Goal: Find specific page/section: Find specific page/section

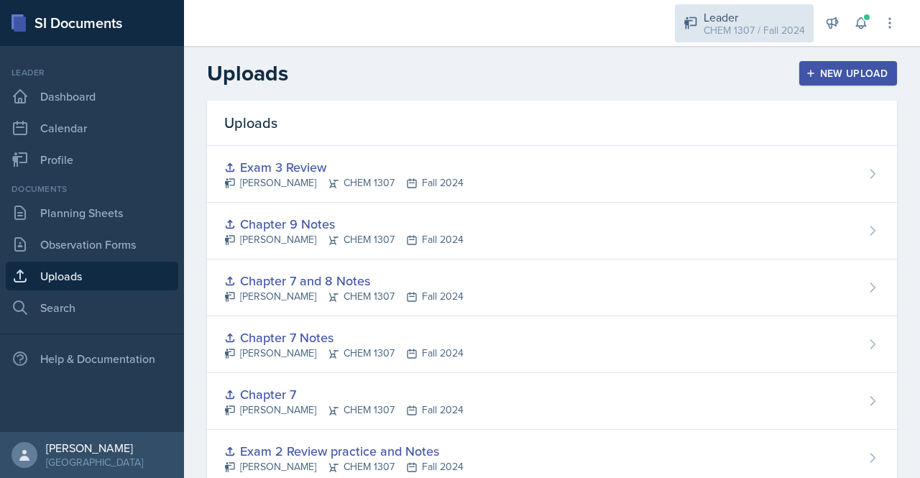
click at [725, 37] on div "CHEM 1307 / Fall 2024" at bounding box center [754, 30] width 101 height 15
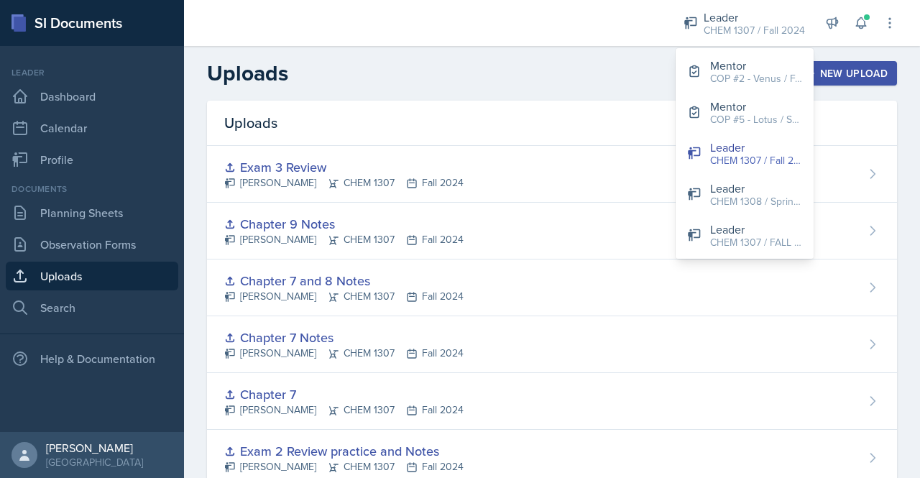
click at [732, 257] on div "Mentor COP #2 - Venus / FALL 2025 Mentor COP #5 - Lotus / Spring 2025 Leader CH…" at bounding box center [744, 153] width 138 height 211
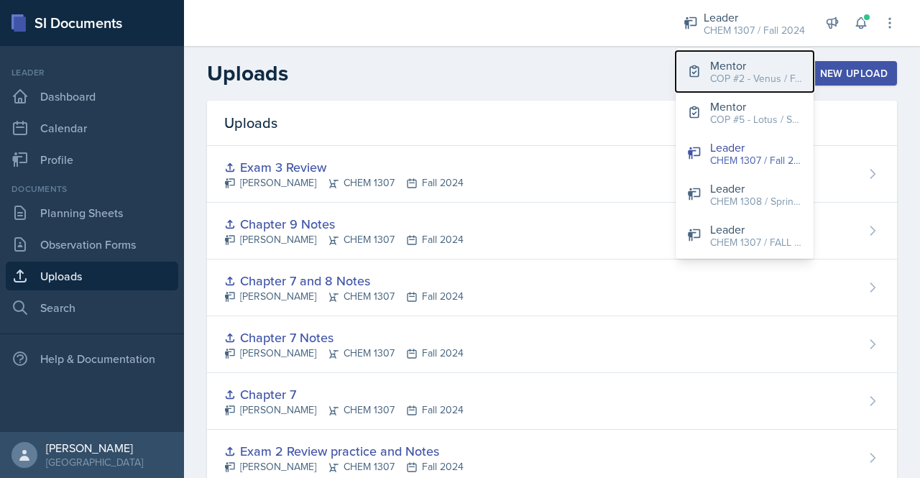
click at [737, 81] on div "COP #2 - Venus / FALL 2025" at bounding box center [756, 78] width 92 height 15
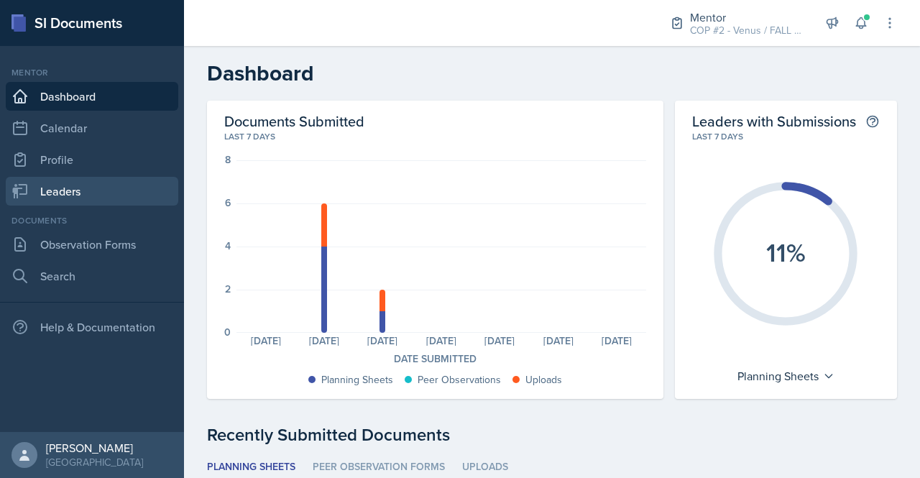
click at [83, 193] on link "Leaders" at bounding box center [92, 191] width 172 height 29
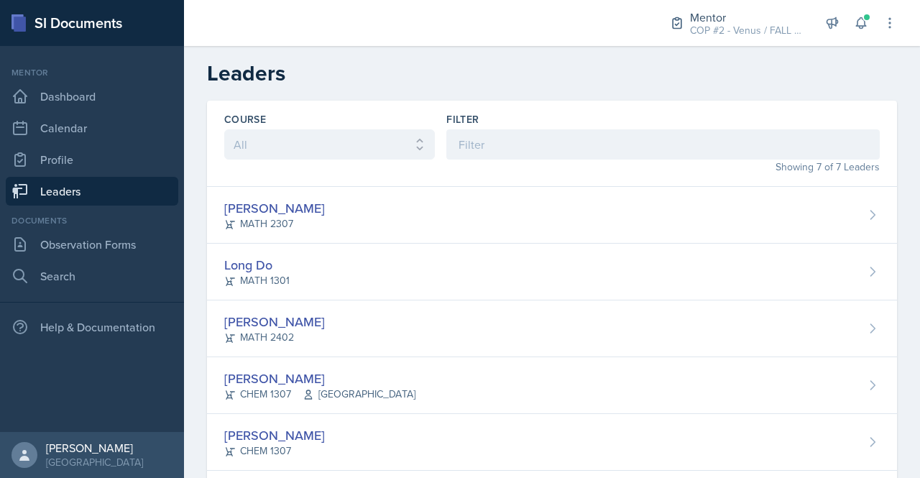
click at [415, 64] on h2 "Leaders" at bounding box center [552, 73] width 690 height 26
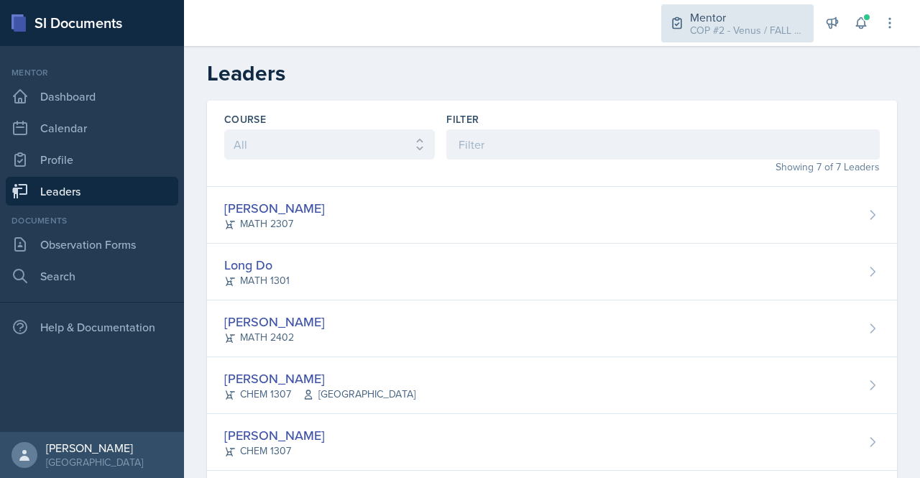
click at [719, 21] on div "Mentor" at bounding box center [747, 17] width 115 height 17
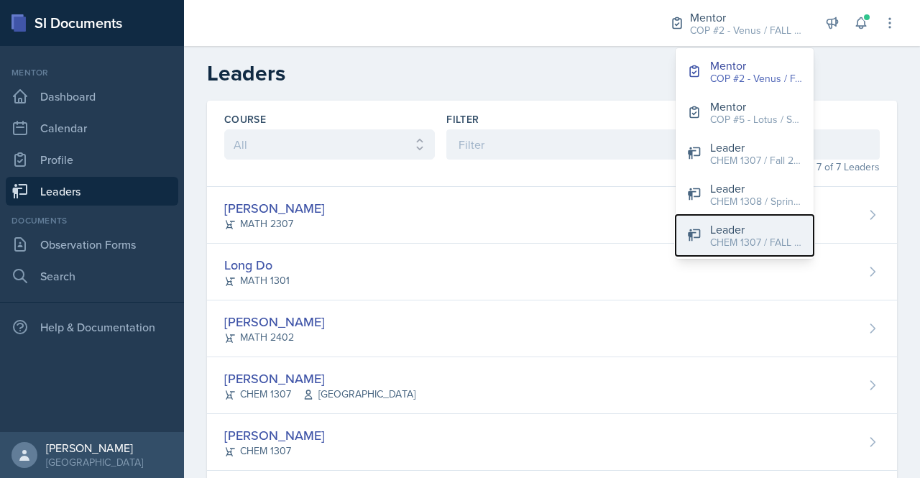
click at [716, 229] on div "Leader" at bounding box center [756, 229] width 92 height 17
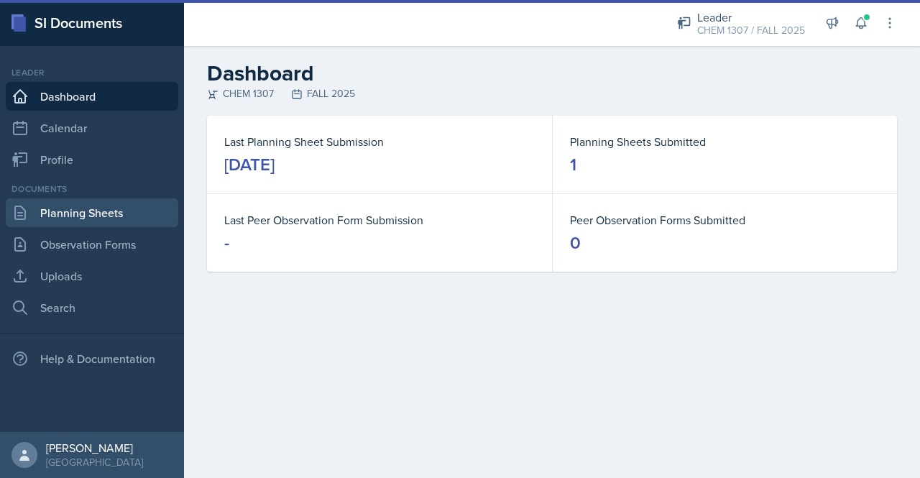
click at [94, 213] on link "Planning Sheets" at bounding box center [92, 212] width 172 height 29
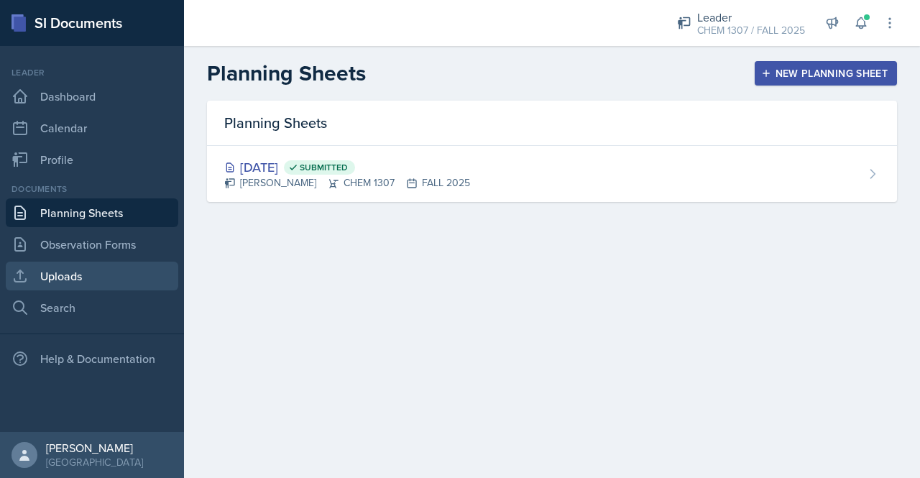
click at [75, 269] on link "Uploads" at bounding box center [92, 276] width 172 height 29
